Goal: Information Seeking & Learning: Check status

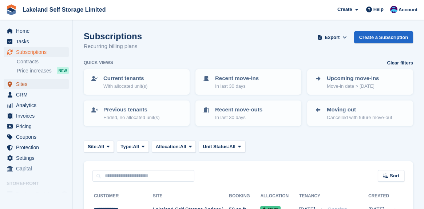
click at [23, 83] on span "Sites" at bounding box center [38, 84] width 44 height 10
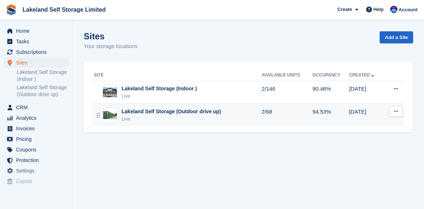
click at [171, 113] on div "Lakeland Self Storage (Outdoor drive up)" at bounding box center [171, 112] width 99 height 8
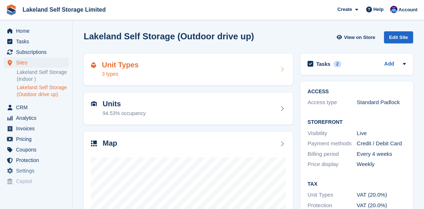
click at [131, 66] on h2 "Unit Types" at bounding box center [120, 65] width 37 height 8
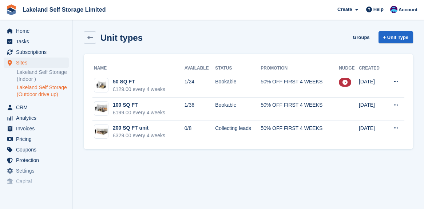
click at [46, 90] on link "Lakeland Self Storage (Outdoor drive up)" at bounding box center [43, 91] width 52 height 14
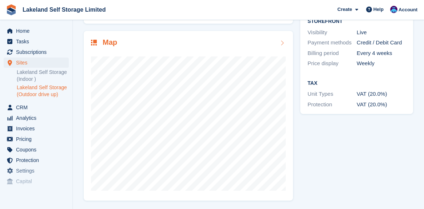
scroll to position [101, 0]
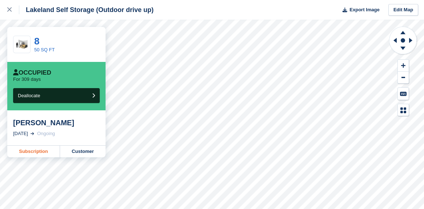
click at [36, 153] on link "Subscription" at bounding box center [33, 152] width 53 height 12
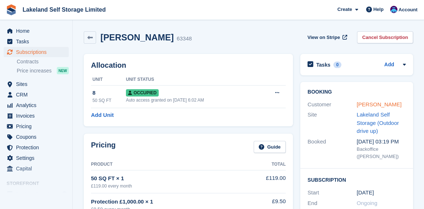
click at [366, 103] on link "[PERSON_NAME]" at bounding box center [379, 104] width 45 height 6
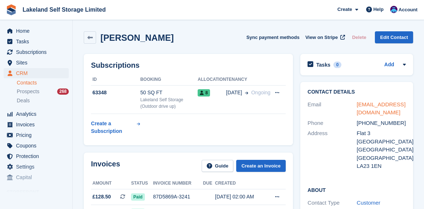
click at [381, 105] on link "mylesdanquah@googlemail.com" at bounding box center [381, 108] width 49 height 15
click at [26, 32] on span "Home" at bounding box center [38, 31] width 44 height 10
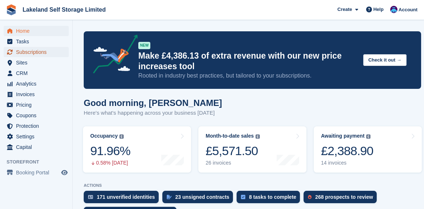
click at [34, 51] on span "Subscriptions" at bounding box center [38, 52] width 44 height 10
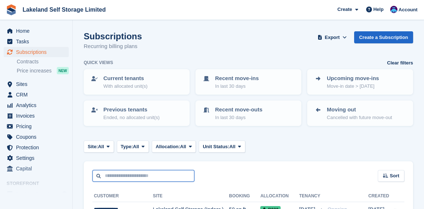
click at [109, 175] on input "text" at bounding box center [143, 176] width 102 height 12
type input "*****"
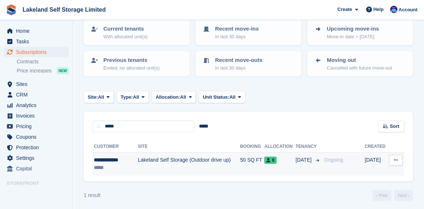
scroll to position [51, 0]
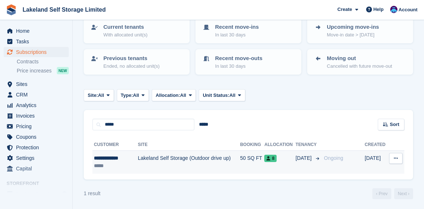
click at [138, 158] on td "Lakeland Self Storage (Outdoor drive up)" at bounding box center [189, 162] width 102 height 23
